Goal: Information Seeking & Learning: Learn about a topic

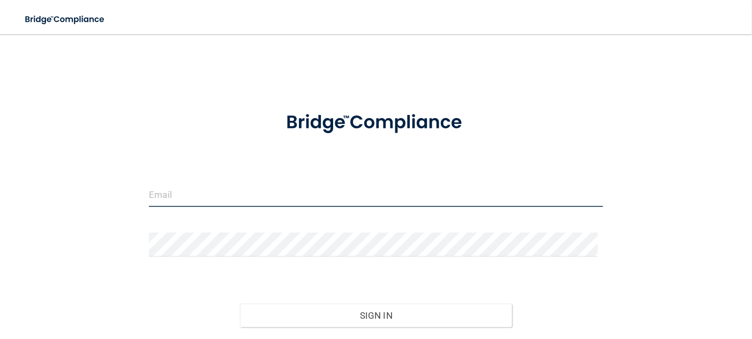
click at [205, 191] on input "email" at bounding box center [376, 195] width 454 height 24
type input "[EMAIL_ADDRESS][DOMAIN_NAME]"
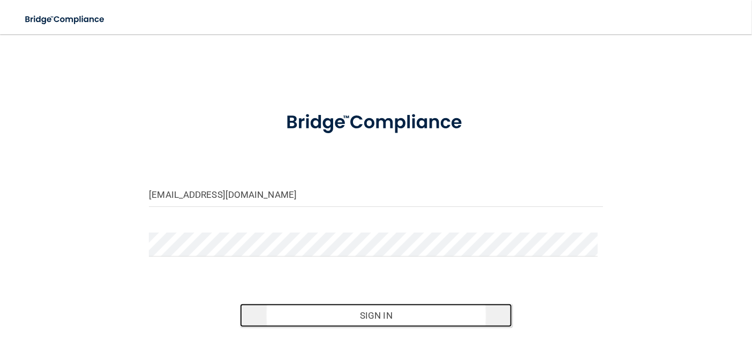
click at [271, 314] on button "Sign In" at bounding box center [376, 316] width 272 height 24
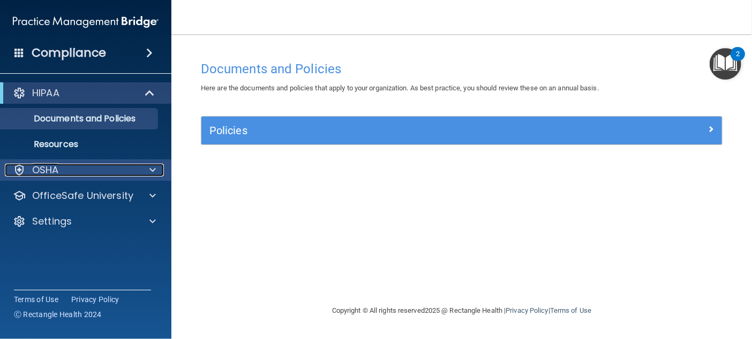
click at [80, 171] on div "OSHA" at bounding box center [71, 170] width 133 height 13
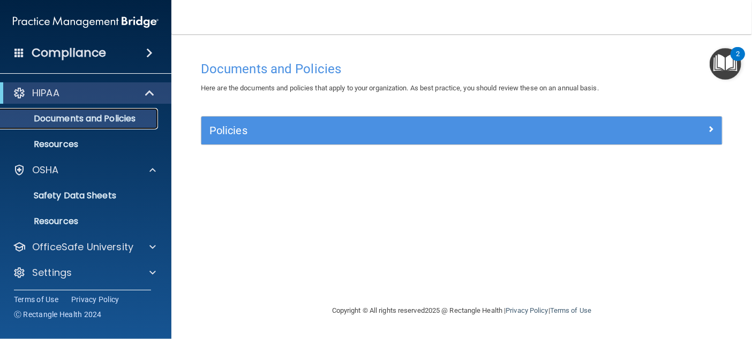
click at [73, 116] on p "Documents and Policies" at bounding box center [80, 119] width 146 height 11
click at [66, 140] on p "Resources" at bounding box center [80, 144] width 146 height 11
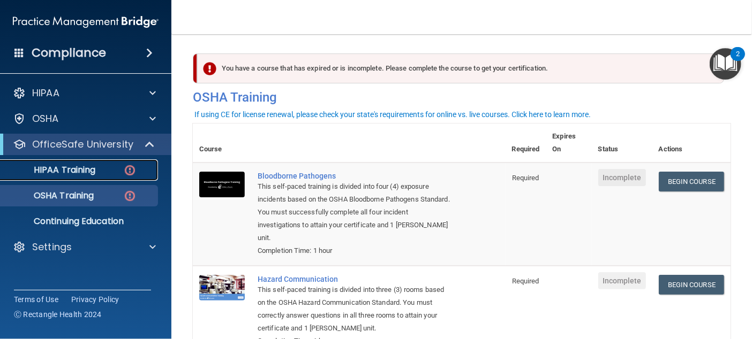
click at [76, 173] on p "HIPAA Training" at bounding box center [51, 170] width 88 height 11
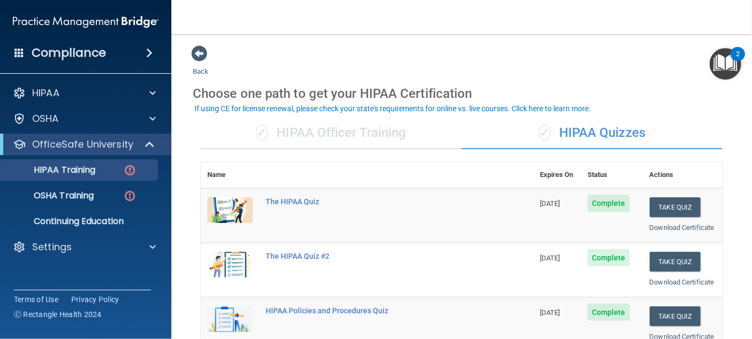
click at [719, 66] on img "Open Resource Center, 2 new notifications" at bounding box center [725, 64] width 32 height 32
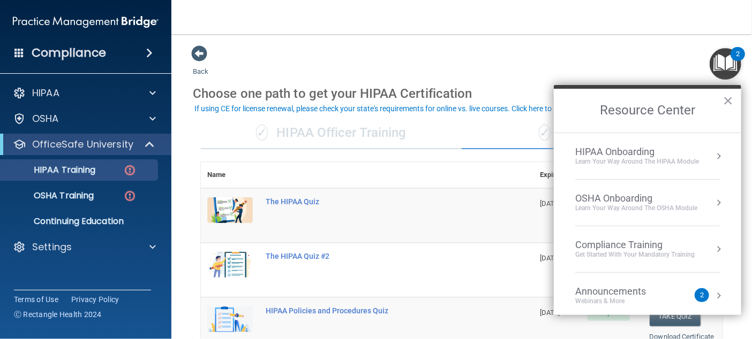
click at [647, 291] on div "Announcements" at bounding box center [621, 292] width 92 height 12
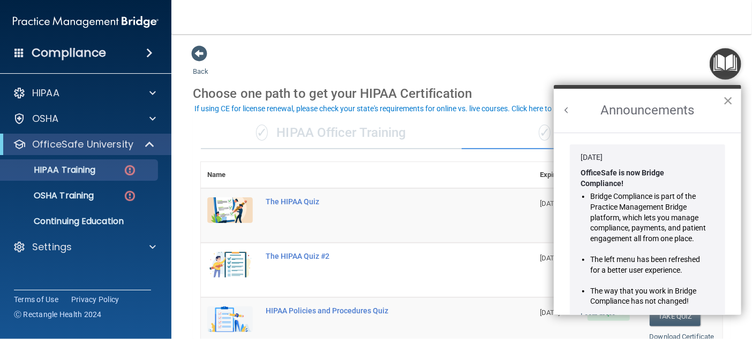
click at [726, 96] on button "×" at bounding box center [728, 100] width 10 height 17
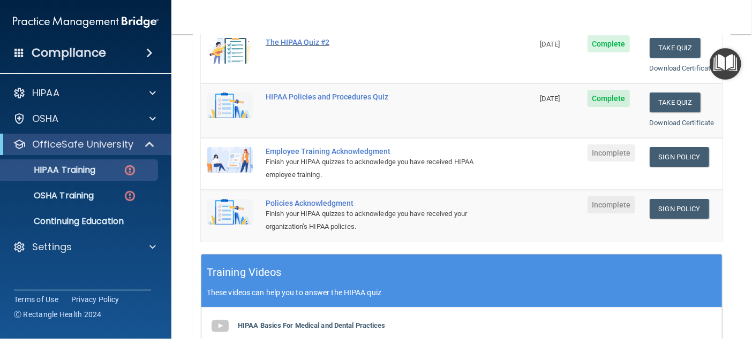
scroll to position [268, 0]
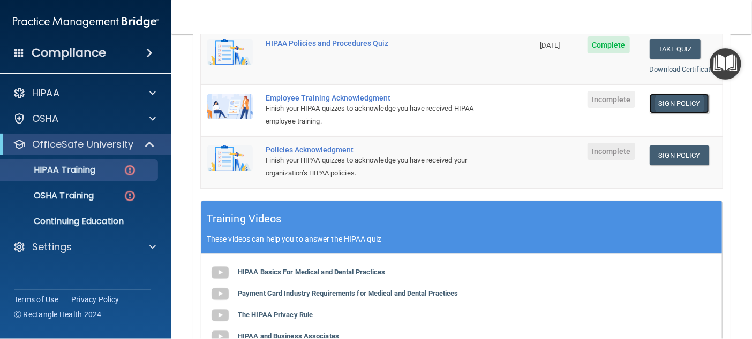
click at [661, 114] on link "Sign Policy" at bounding box center [678, 104] width 59 height 20
click at [653, 165] on link "Sign Policy" at bounding box center [678, 156] width 59 height 20
click at [81, 165] on p "HIPAA Training" at bounding box center [51, 170] width 88 height 11
click at [55, 167] on p "HIPAA Training" at bounding box center [51, 170] width 88 height 11
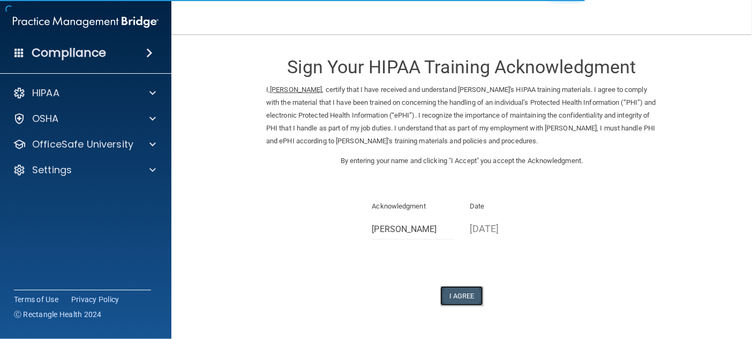
click at [460, 296] on button "I Agree" at bounding box center [461, 296] width 43 height 20
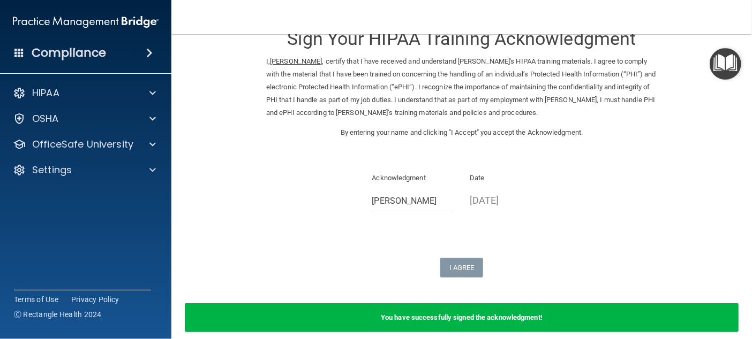
scroll to position [76, 0]
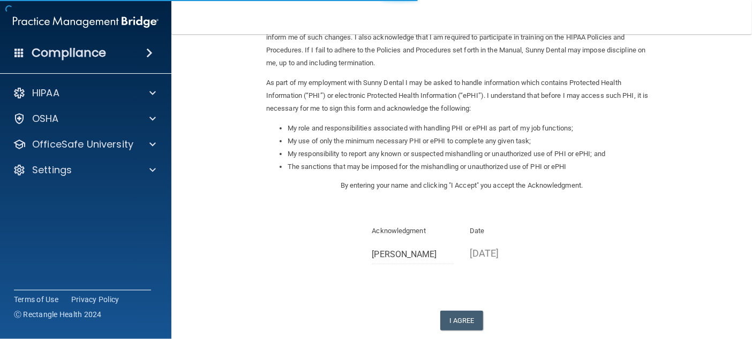
scroll to position [150, 0]
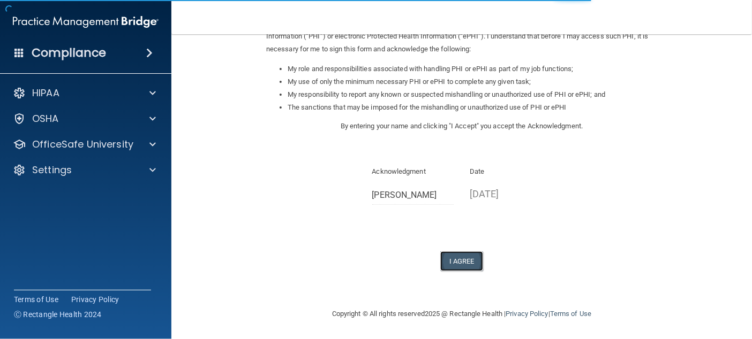
click at [443, 263] on button "I Agree" at bounding box center [461, 262] width 43 height 20
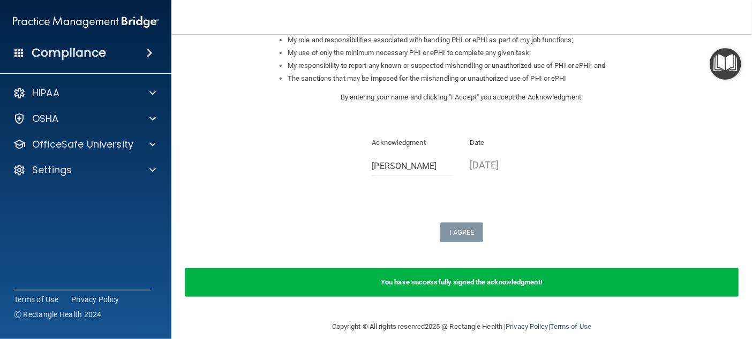
scroll to position [192, 0]
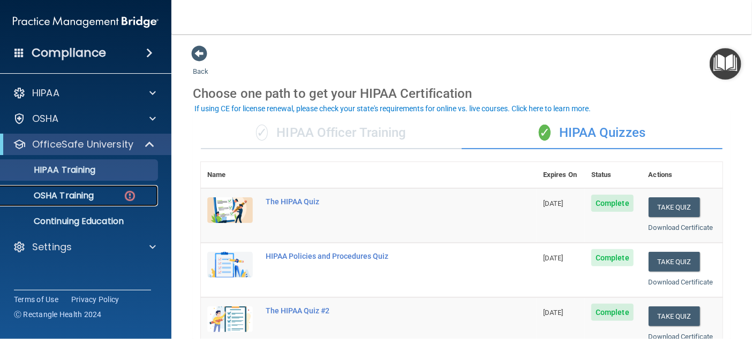
click at [106, 194] on div "OSHA Training" at bounding box center [80, 196] width 146 height 11
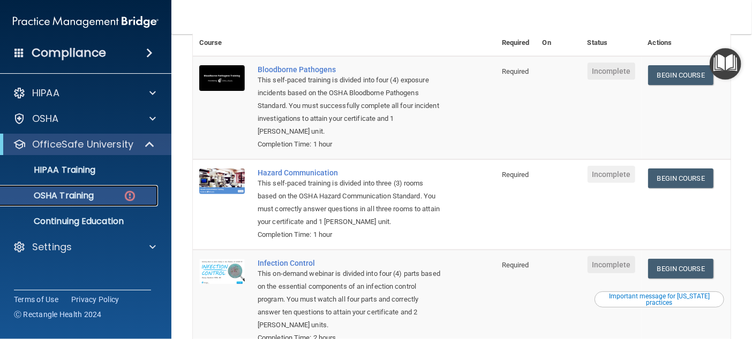
scroll to position [53, 0]
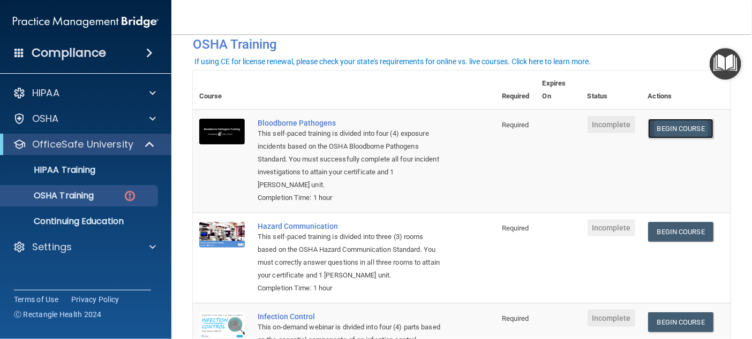
click at [658, 129] on link "Begin Course" at bounding box center [680, 129] width 65 height 20
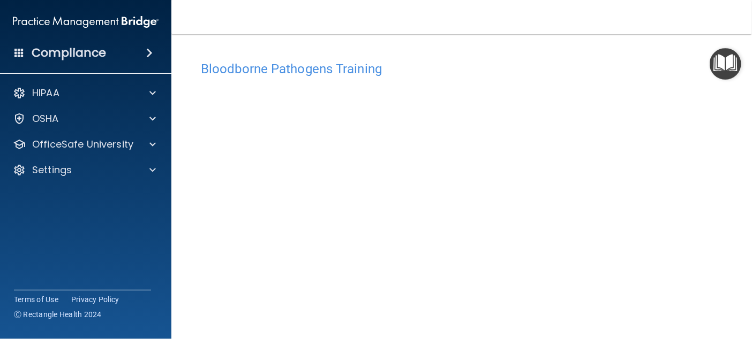
click at [723, 63] on img "Open Resource Center" at bounding box center [725, 64] width 32 height 32
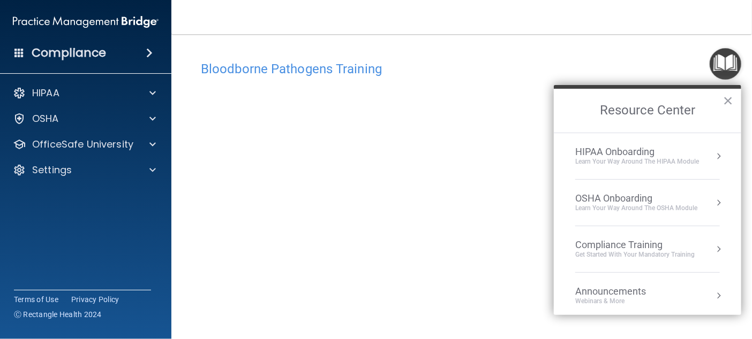
scroll to position [118, 0]
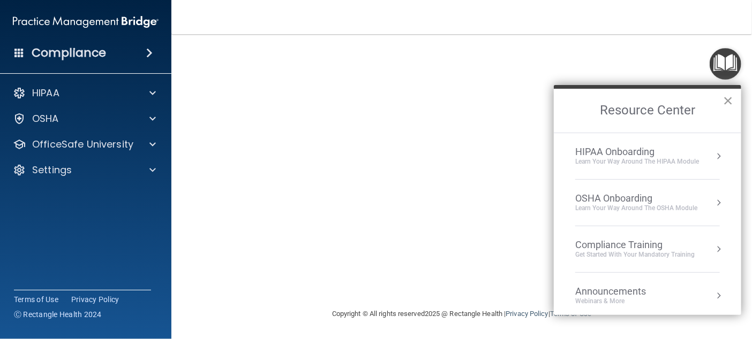
click at [727, 100] on button "×" at bounding box center [728, 100] width 10 height 17
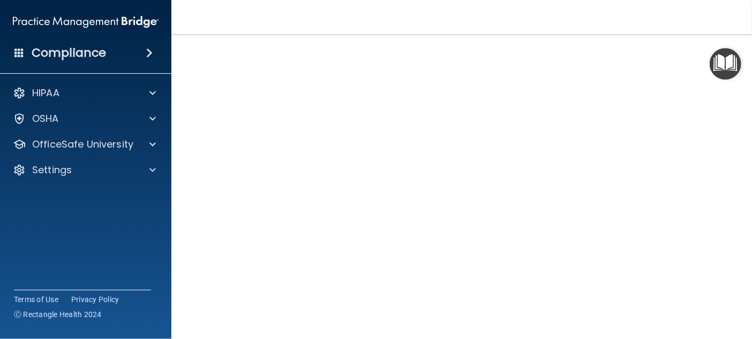
scroll to position [45, 0]
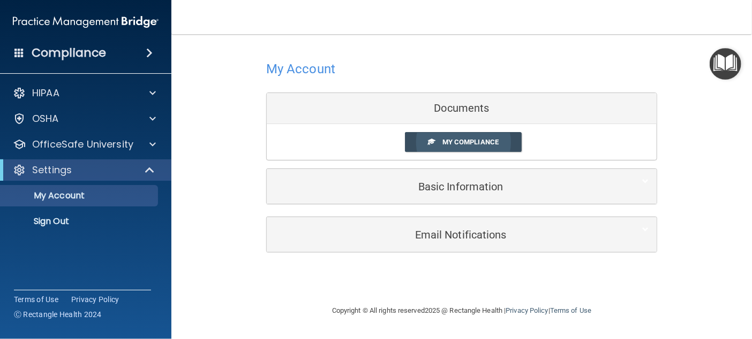
click at [447, 143] on span "My Compliance" at bounding box center [470, 142] width 56 height 8
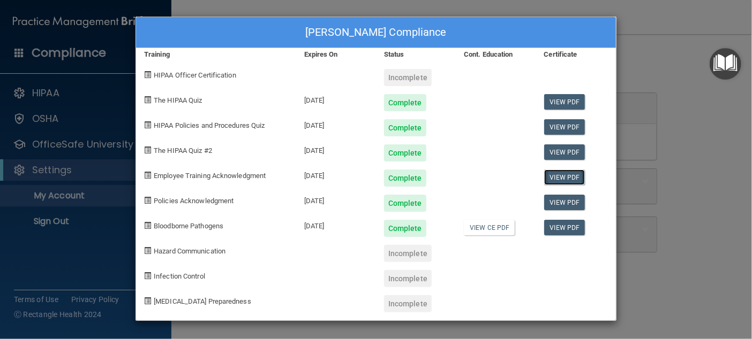
click at [562, 173] on link "View PDF" at bounding box center [564, 178] width 41 height 16
click at [564, 205] on link "View PDF" at bounding box center [564, 203] width 41 height 16
click at [560, 228] on link "View PDF" at bounding box center [564, 228] width 41 height 16
click at [479, 226] on link "View CE PDF" at bounding box center [489, 228] width 51 height 16
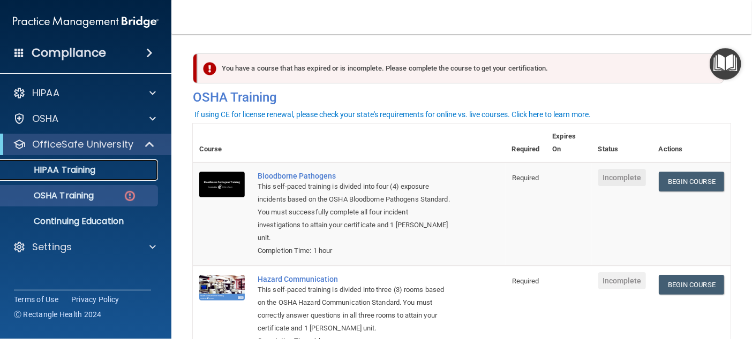
click at [44, 172] on p "HIPAA Training" at bounding box center [51, 170] width 88 height 11
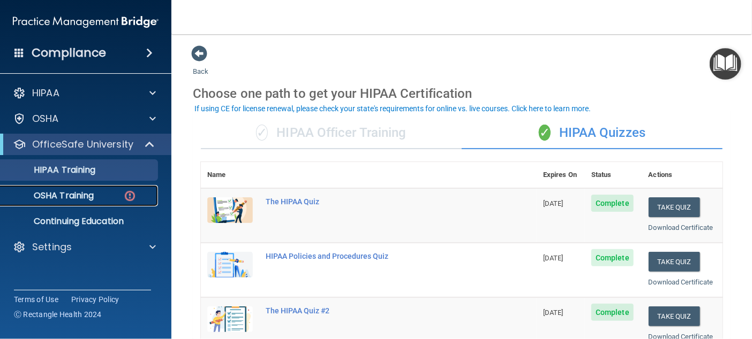
click at [72, 202] on link "OSHA Training" at bounding box center [73, 195] width 169 height 21
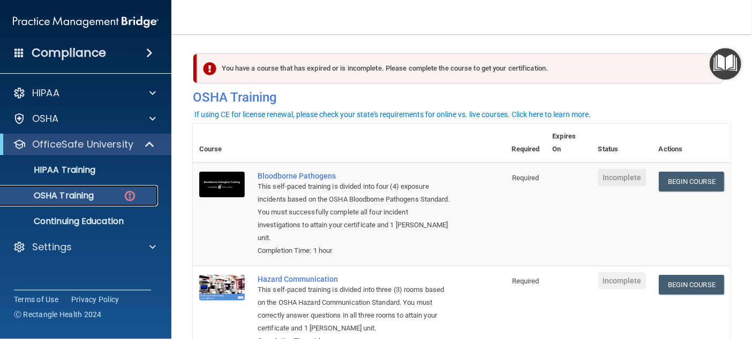
click at [53, 197] on p "OSHA Training" at bounding box center [50, 196] width 87 height 11
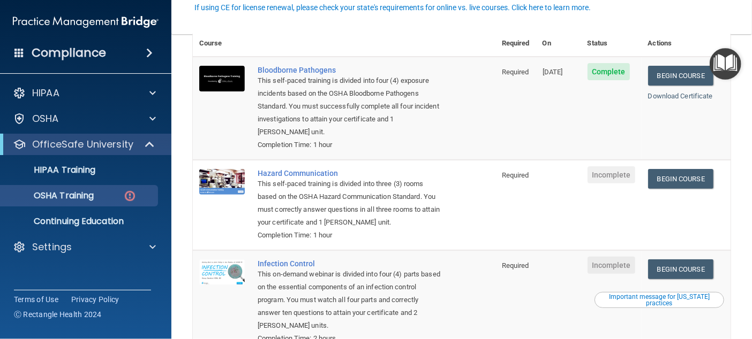
scroll to position [107, 0]
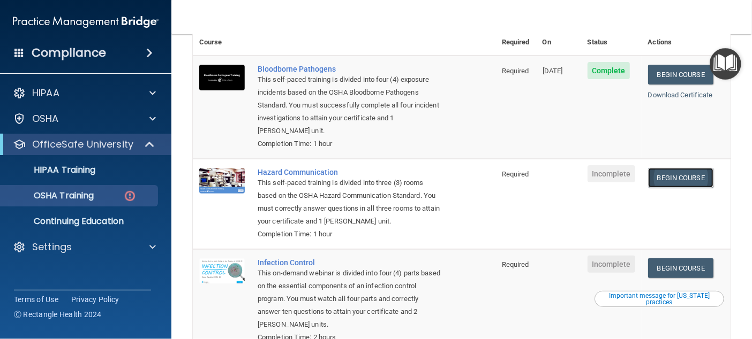
click at [669, 172] on link "Begin Course" at bounding box center [680, 178] width 65 height 20
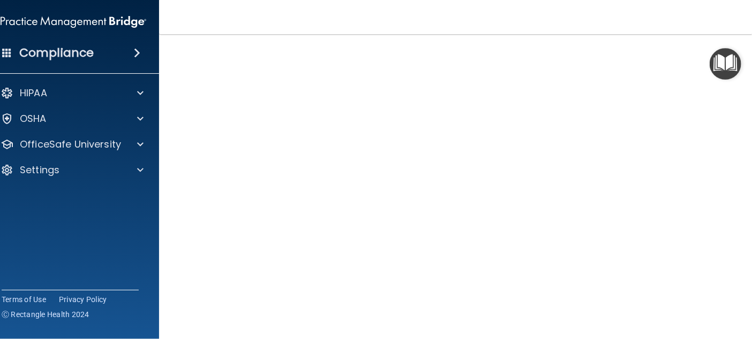
scroll to position [63, 0]
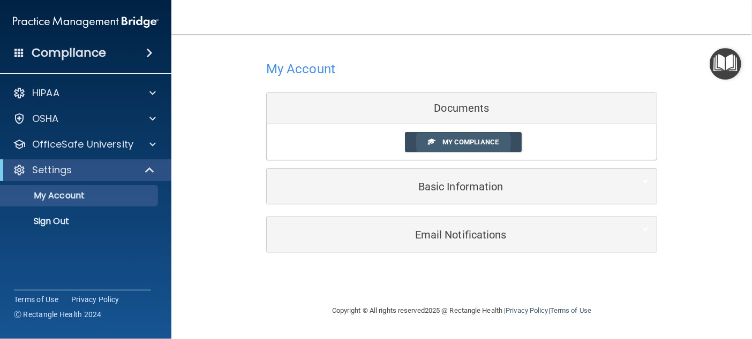
click at [453, 138] on span "My Compliance" at bounding box center [470, 142] width 56 height 8
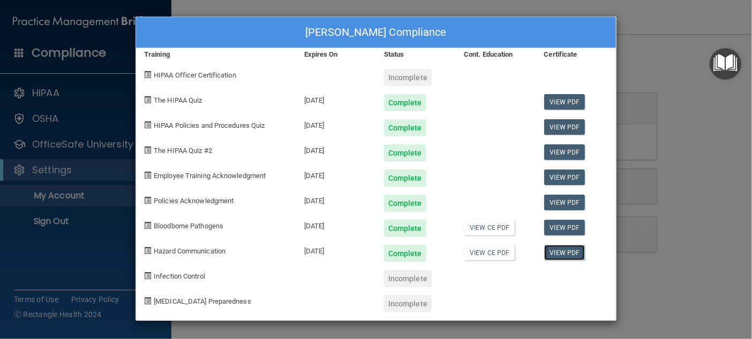
click at [566, 252] on link "View PDF" at bounding box center [564, 253] width 41 height 16
click at [493, 252] on link "View CE PDF" at bounding box center [489, 253] width 51 height 16
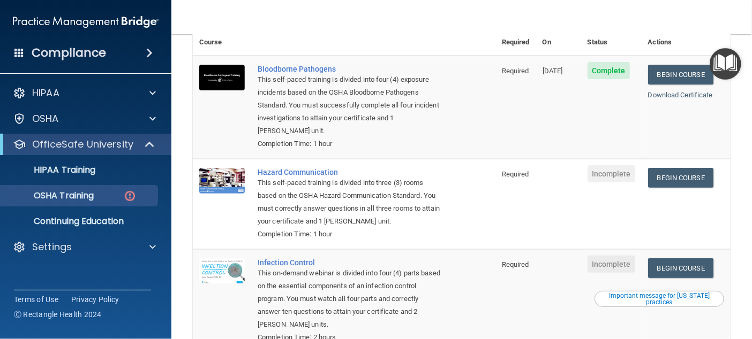
scroll to position [161, 0]
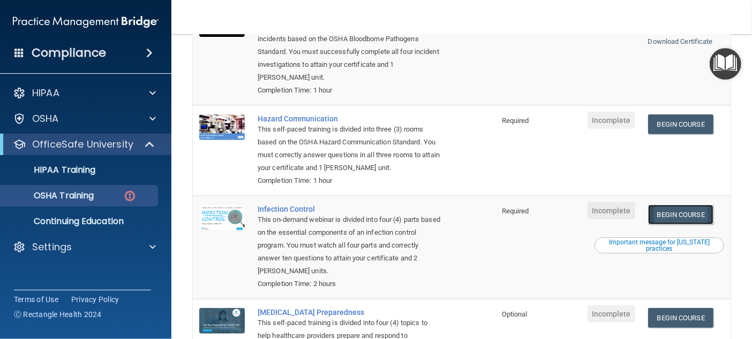
click at [675, 205] on link "Begin Course" at bounding box center [680, 215] width 65 height 20
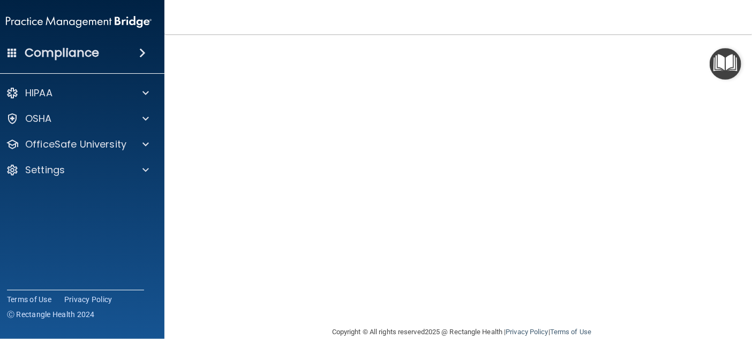
scroll to position [107, 0]
